Goal: Information Seeking & Learning: Learn about a topic

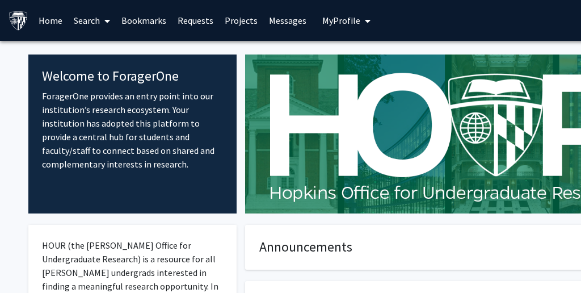
click at [57, 31] on link "Home" at bounding box center [50, 21] width 35 height 40
click at [81, 34] on link "Search" at bounding box center [92, 21] width 48 height 40
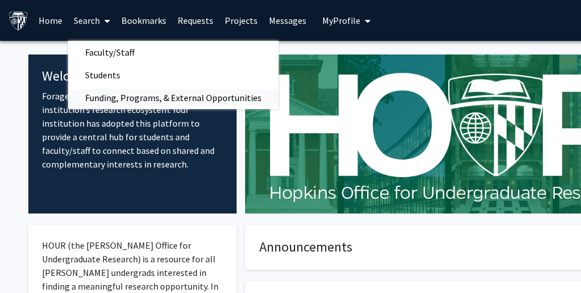
click at [143, 99] on span "Funding, Programs, & External Opportunities" at bounding box center [173, 97] width 210 height 23
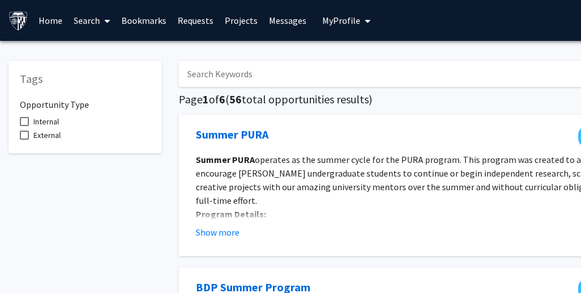
click at [92, 27] on link "Search" at bounding box center [92, 21] width 48 height 40
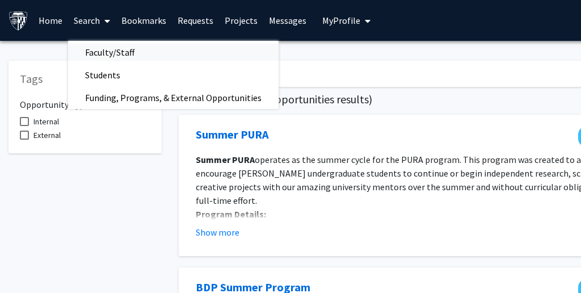
click at [103, 50] on span "Faculty/Staff" at bounding box center [109, 52] width 83 height 23
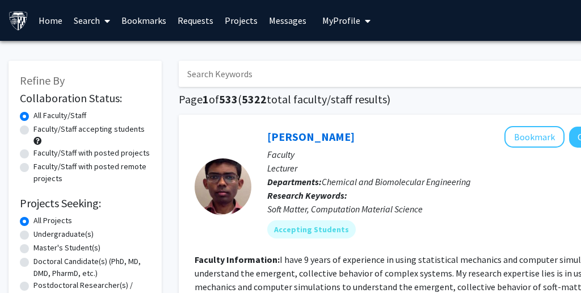
scroll to position [31, 0]
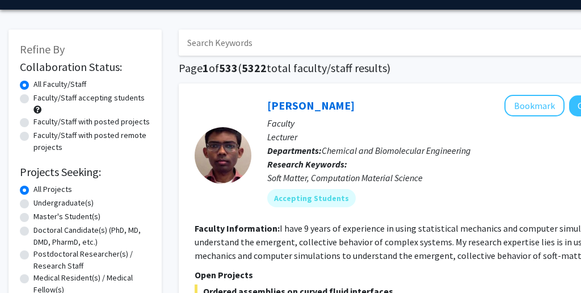
click at [77, 206] on label "Undergraduate(s)" at bounding box center [63, 203] width 60 height 12
click at [41, 204] on input "Undergraduate(s)" at bounding box center [36, 200] width 7 height 7
radio input "true"
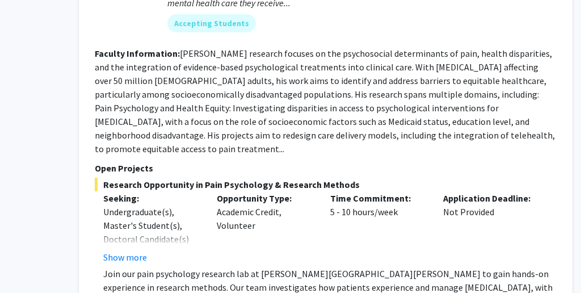
scroll to position [5063, 100]
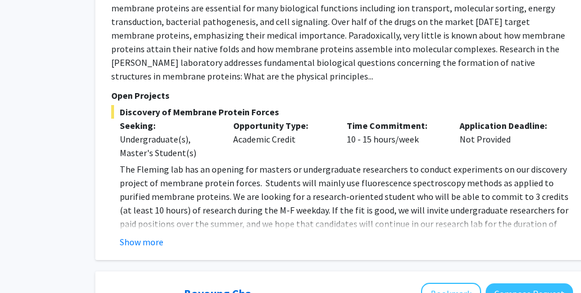
scroll to position [704, 83]
